Goal: Navigation & Orientation: Go to known website

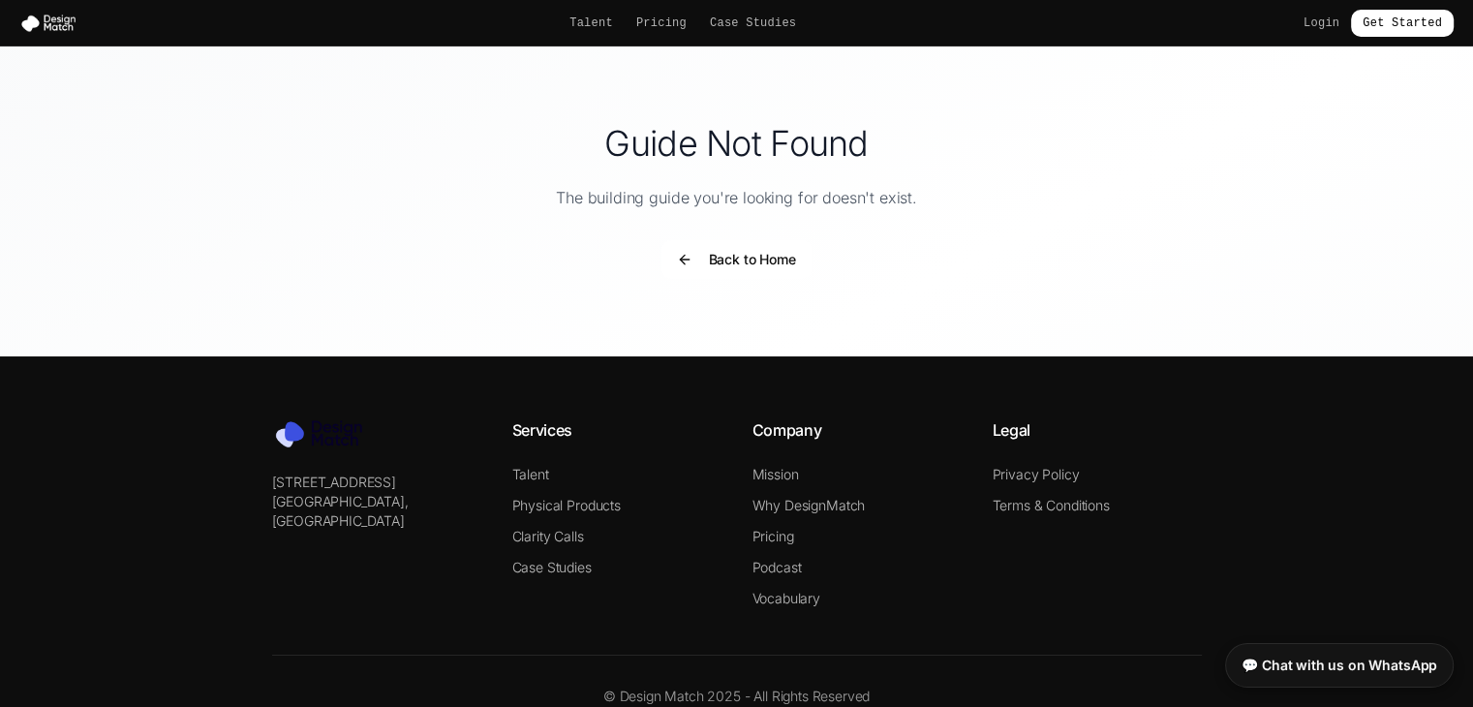
click at [688, 261] on button "Back to Home" at bounding box center [735, 259] width 149 height 39
